Goal: Task Accomplishment & Management: Manage account settings

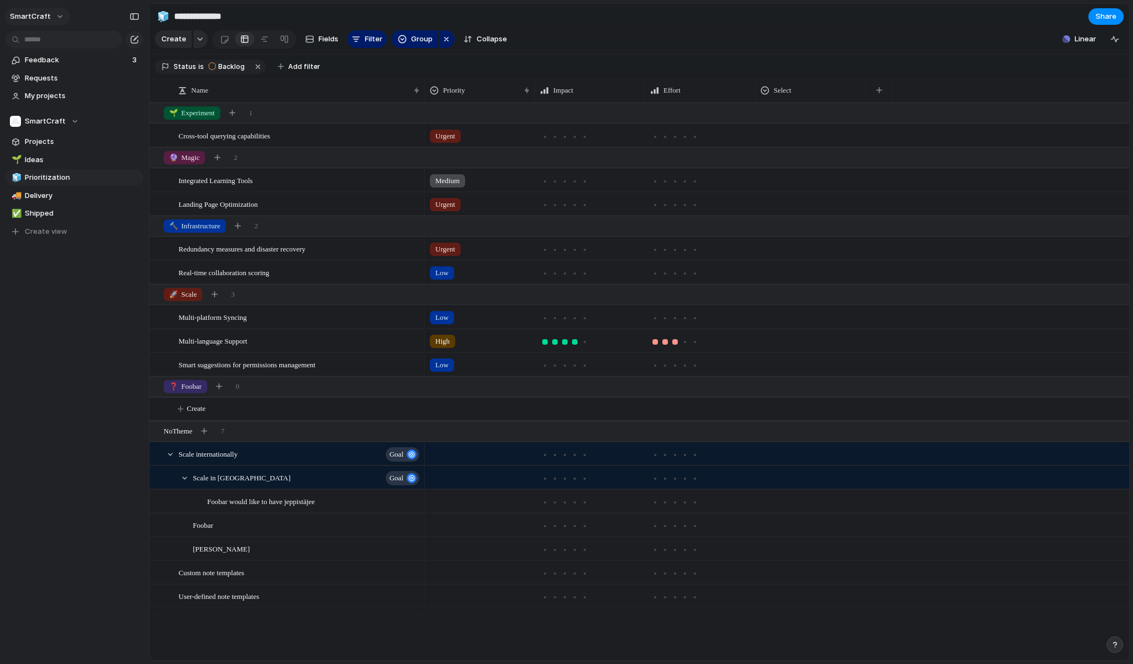
click at [50, 21] on button "SmartCraft" at bounding box center [37, 17] width 65 height 18
click at [51, 40] on span "Settings" at bounding box center [40, 41] width 30 height 11
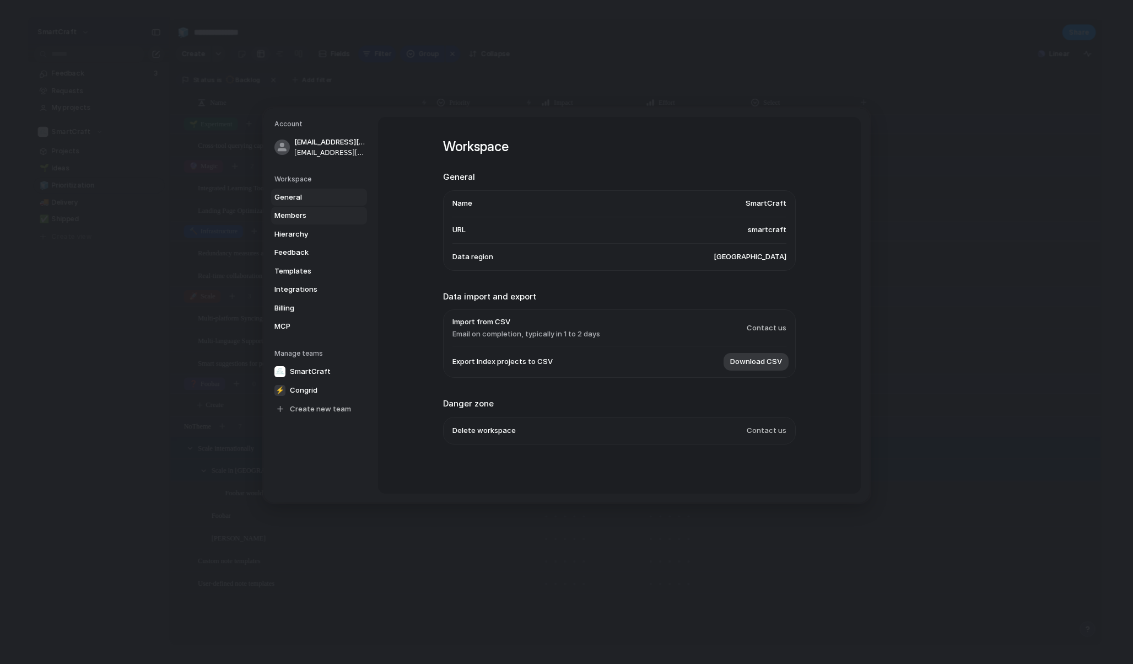
click at [320, 211] on span "Members" at bounding box center [310, 215] width 71 height 11
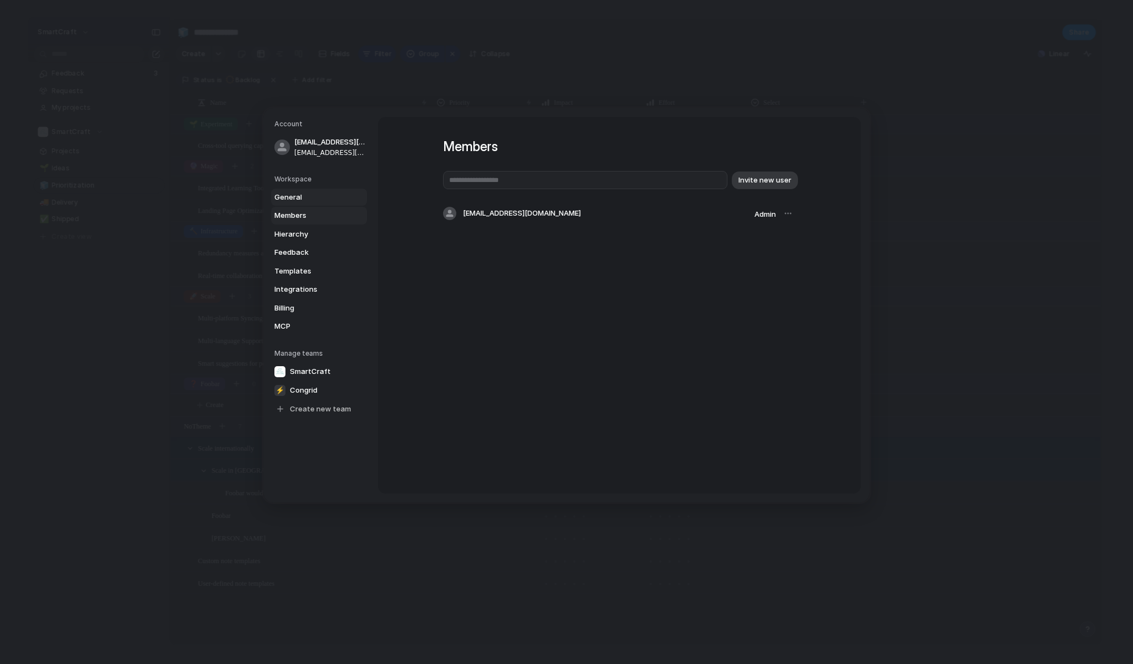
click at [316, 201] on span "General" at bounding box center [310, 197] width 71 height 11
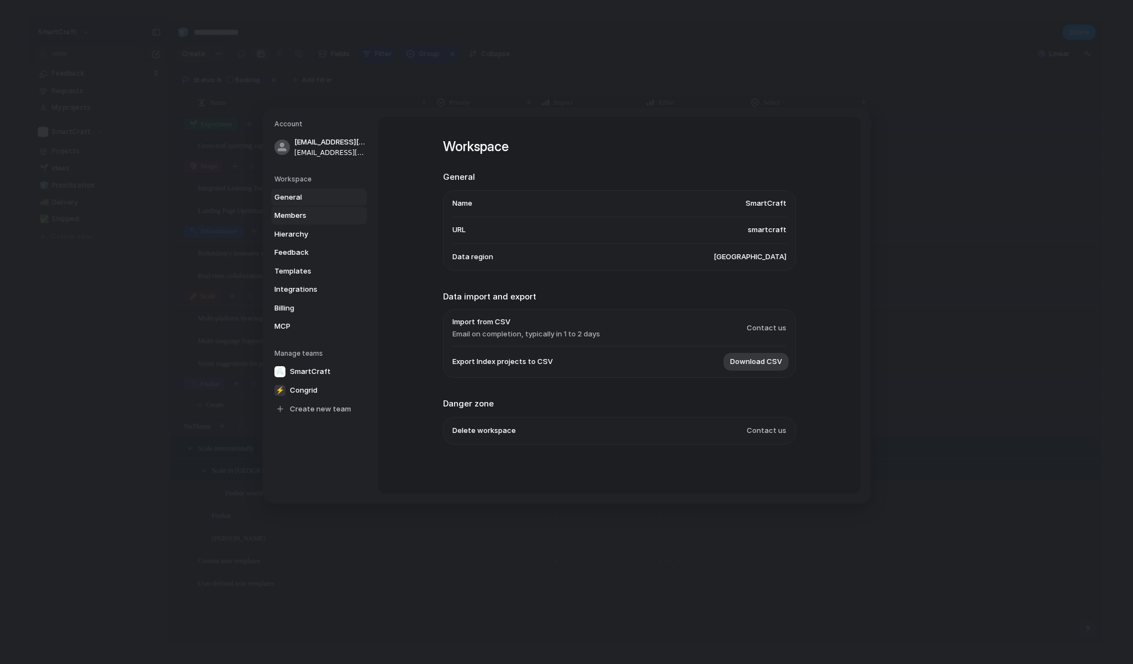
click at [316, 212] on span "Members" at bounding box center [310, 215] width 71 height 11
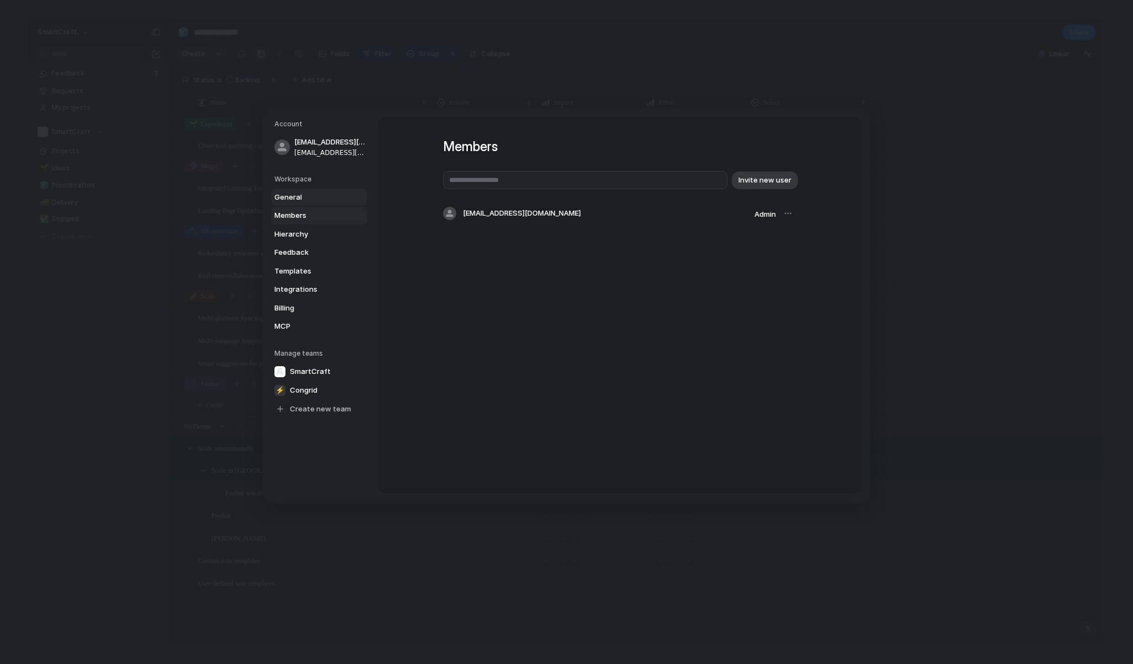
click at [318, 197] on span "General" at bounding box center [310, 197] width 71 height 11
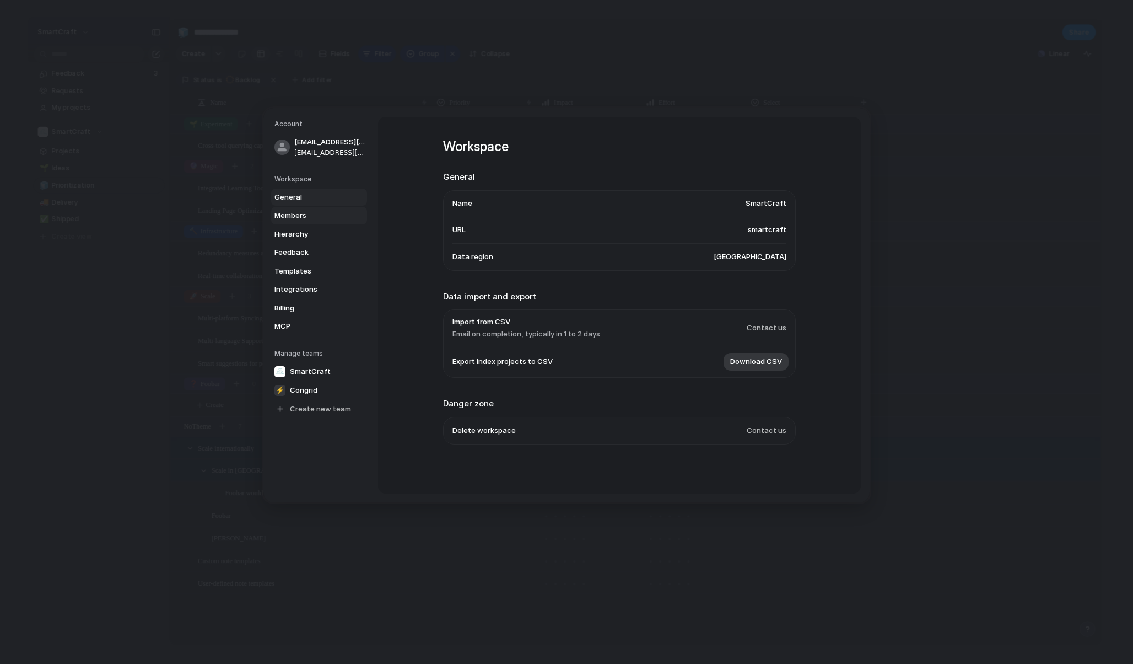
click at [318, 211] on span "Members" at bounding box center [310, 215] width 71 height 11
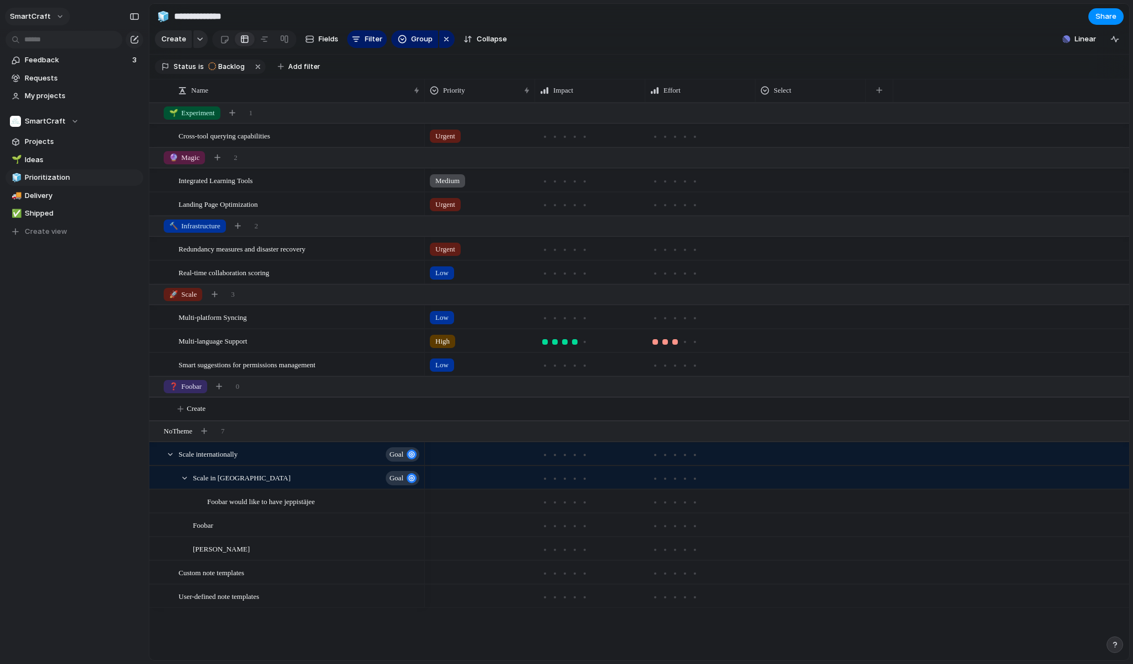
click at [49, 24] on button "SmartCraft" at bounding box center [37, 17] width 65 height 18
click at [50, 38] on span "Settings" at bounding box center [40, 41] width 30 height 11
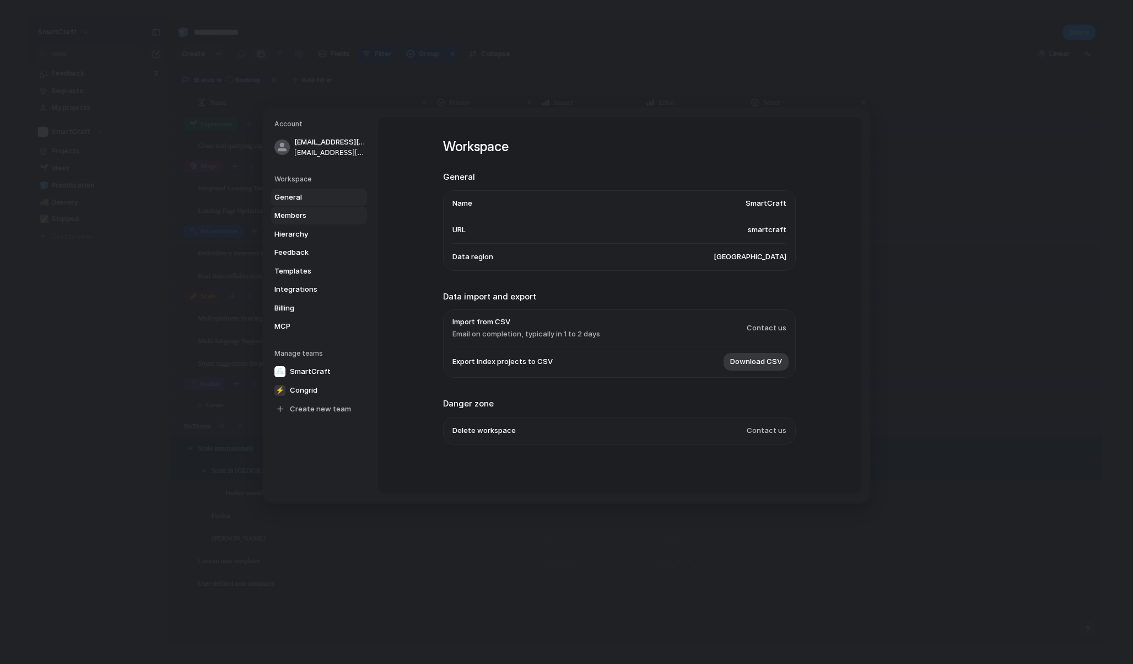
click at [297, 214] on span "Members" at bounding box center [310, 215] width 71 height 11
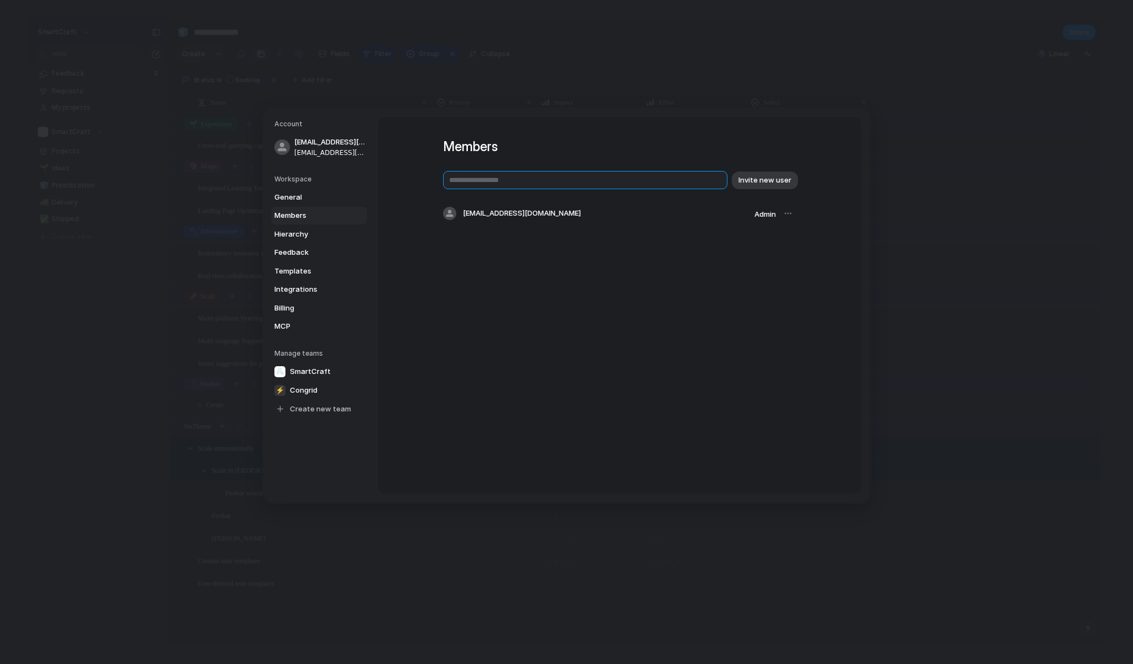
click at [599, 181] on input "text" at bounding box center [585, 180] width 284 height 18
type input "**********"
click at [756, 181] on span "Invite new user" at bounding box center [765, 180] width 53 height 11
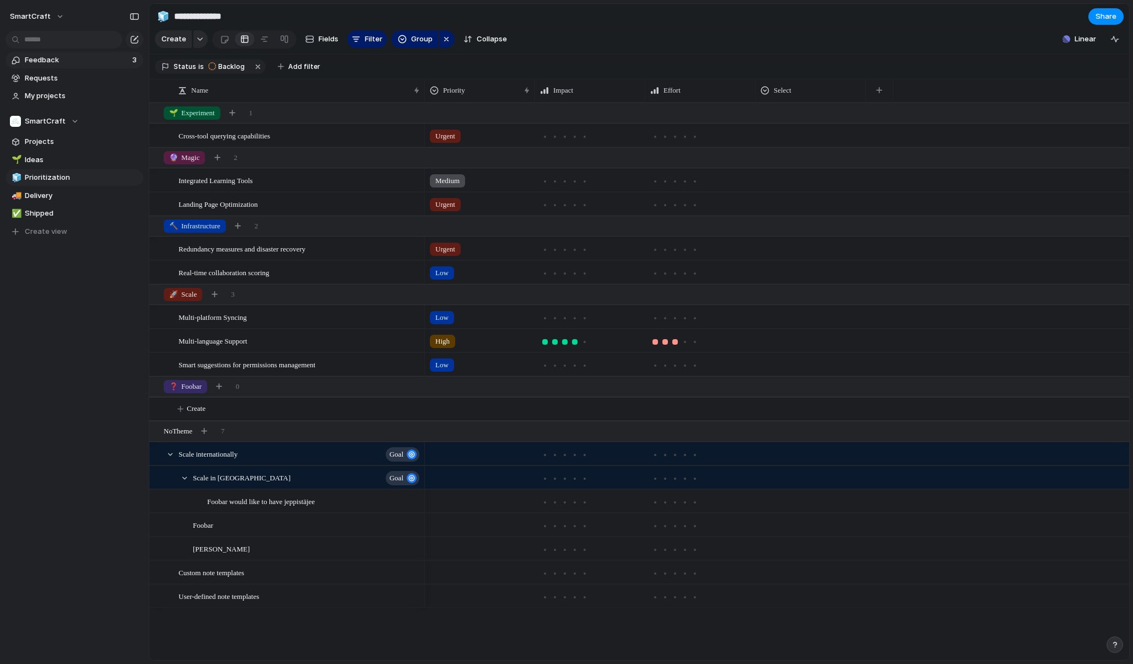
click at [46, 63] on span "Feedback" at bounding box center [77, 60] width 104 height 11
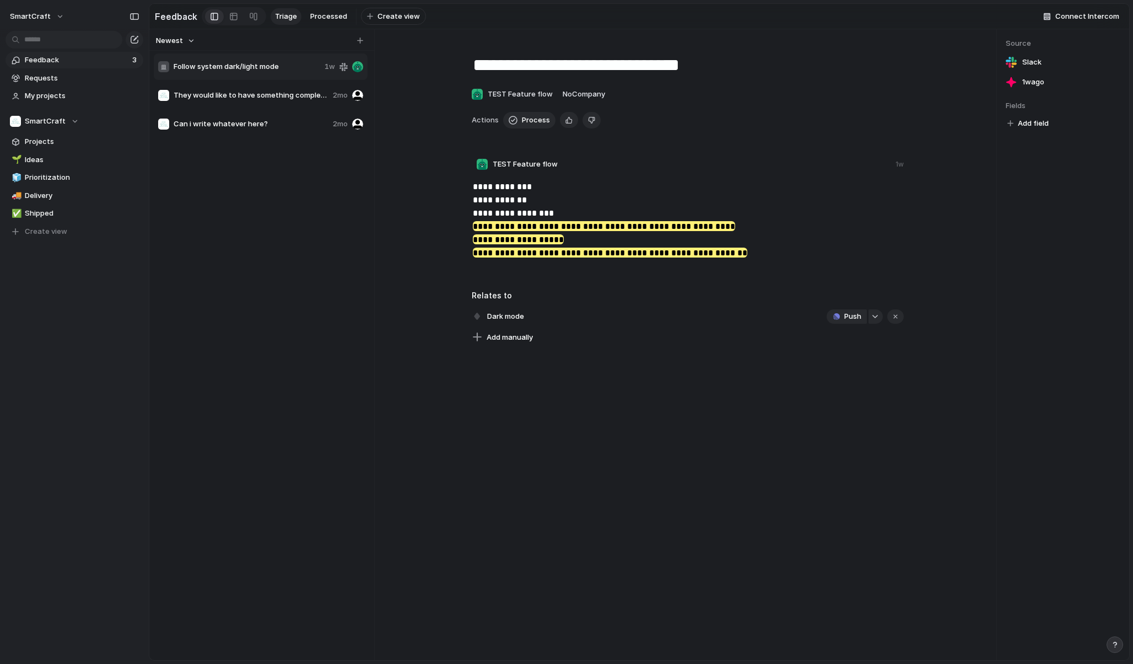
click at [275, 371] on div "Follow system dark/light mode 1w They would like to have something completely d…" at bounding box center [262, 352] width 216 height 600
